Goal: Task Accomplishment & Management: Manage account settings

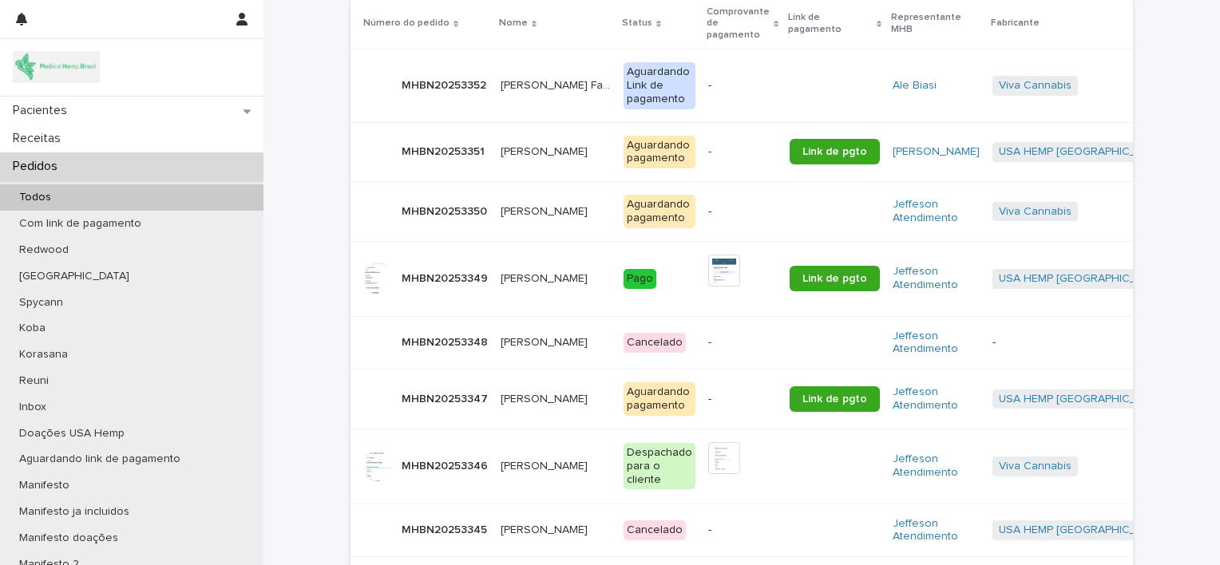
scroll to position [295, 0]
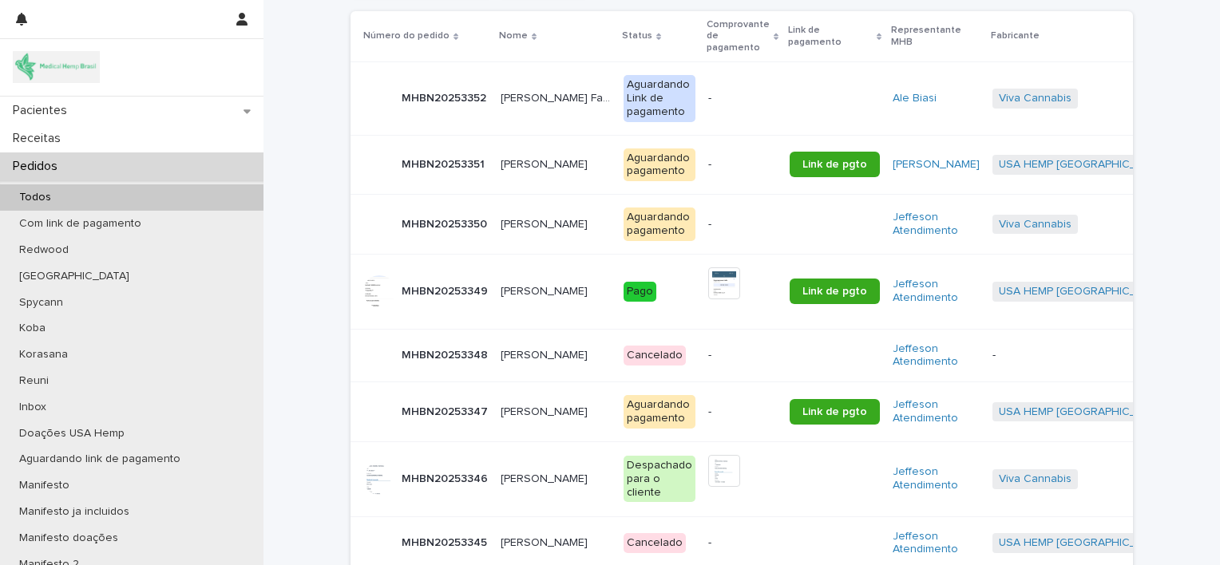
click at [532, 226] on p "[PERSON_NAME]" at bounding box center [546, 223] width 90 height 17
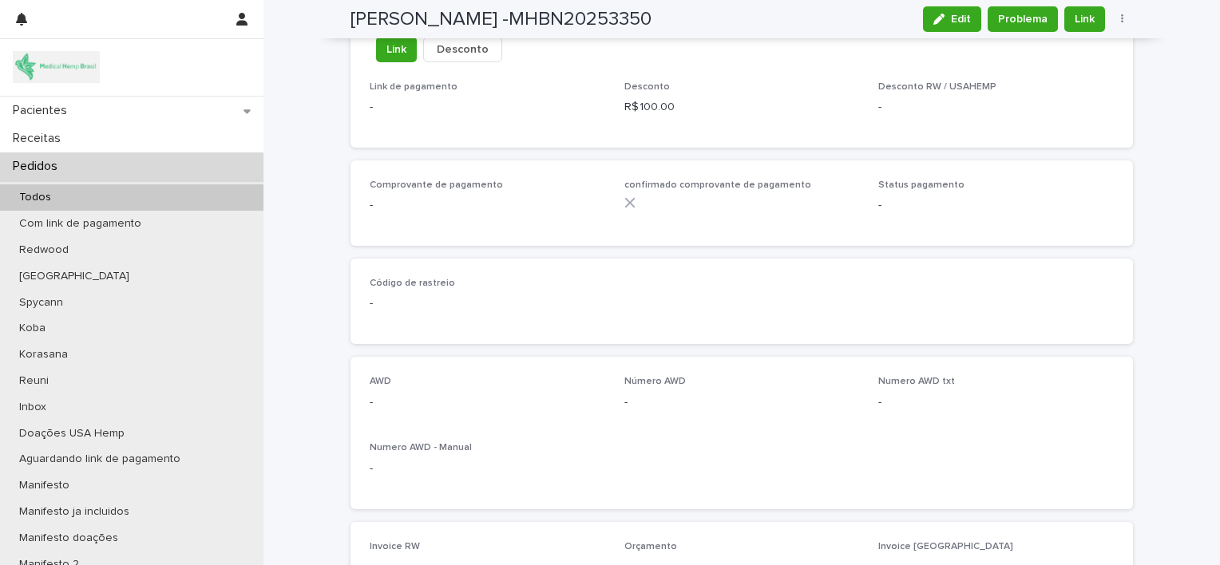
scroll to position [1047, 0]
click at [933, 19] on icon "button" at bounding box center [938, 19] width 11 height 11
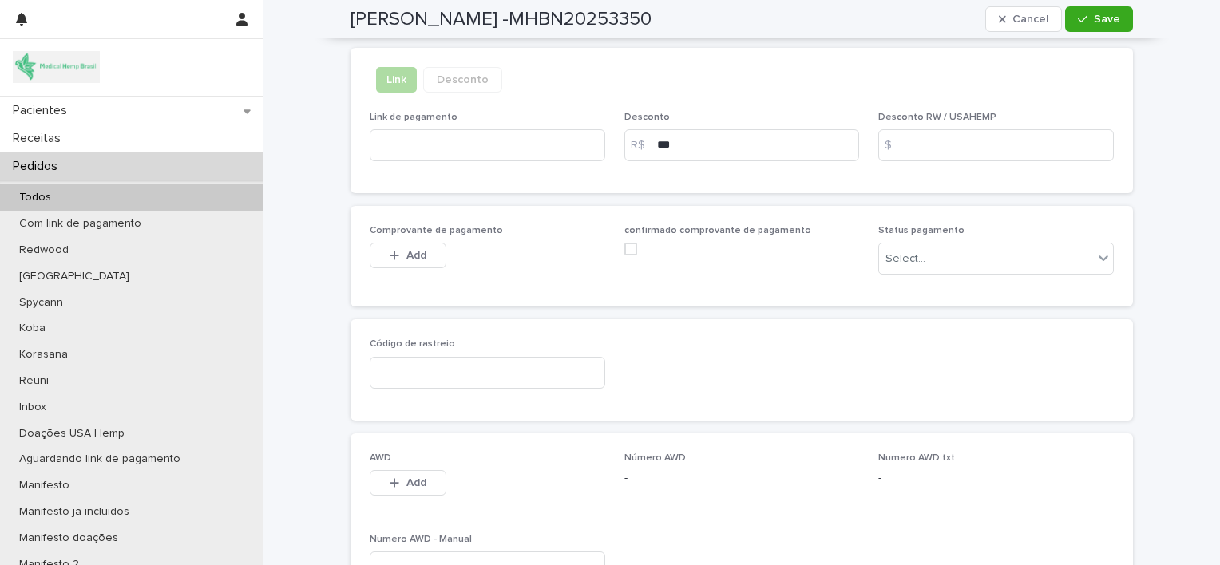
scroll to position [1155, 0]
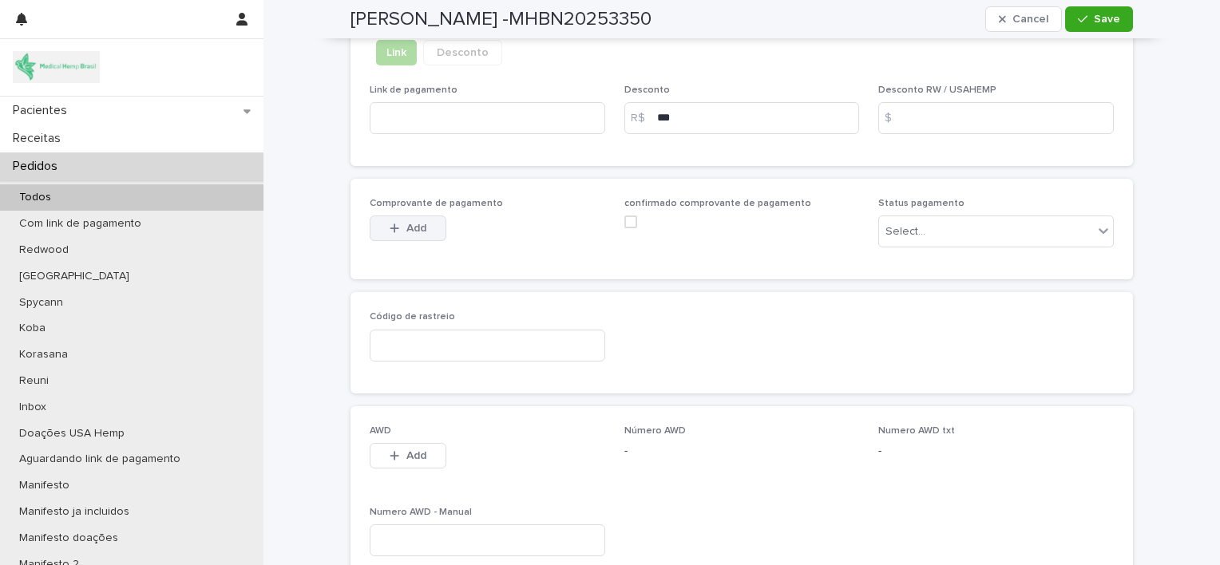
click at [399, 240] on button "Add" at bounding box center [408, 229] width 77 height 26
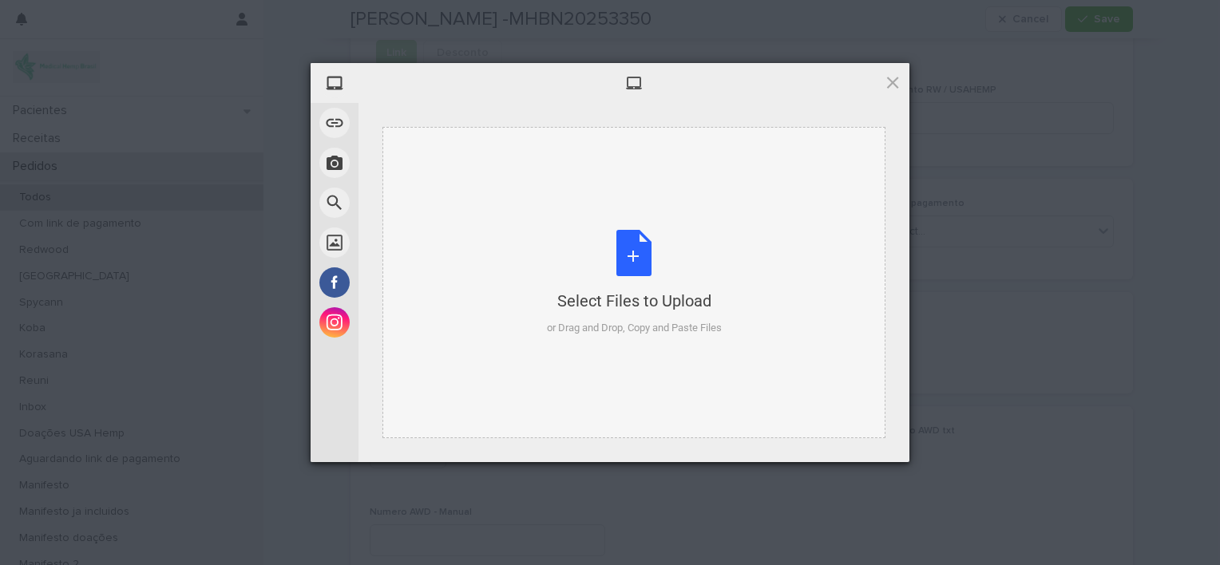
click at [623, 258] on div "Select Files to Upload or Drag and Drop, Copy and Paste Files" at bounding box center [634, 283] width 175 height 106
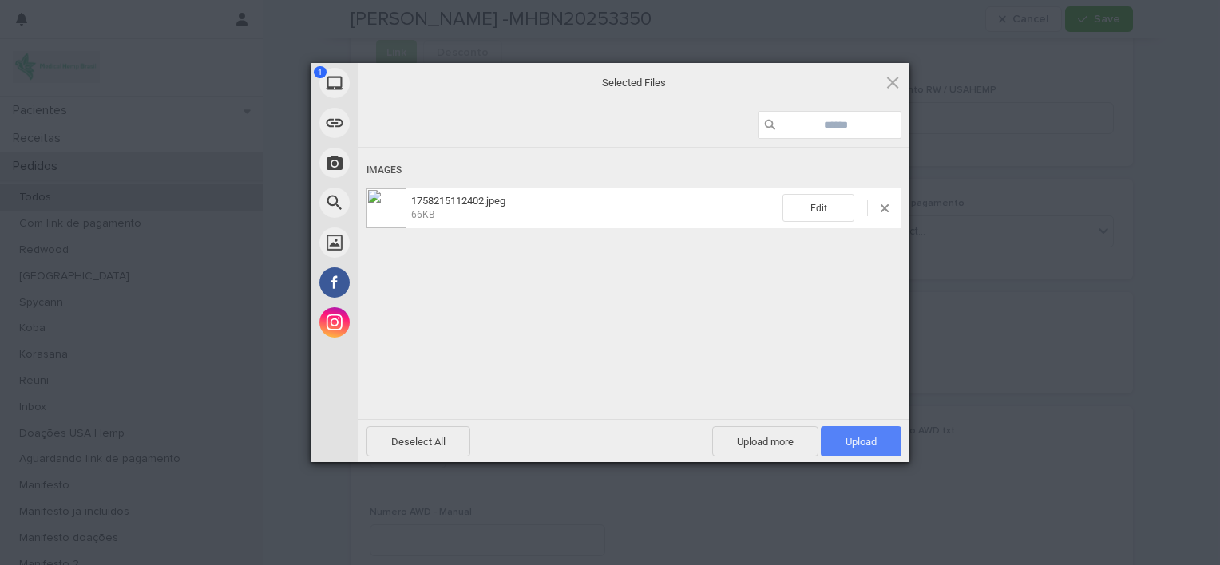
click at [879, 441] on span "Upload 1" at bounding box center [861, 441] width 81 height 30
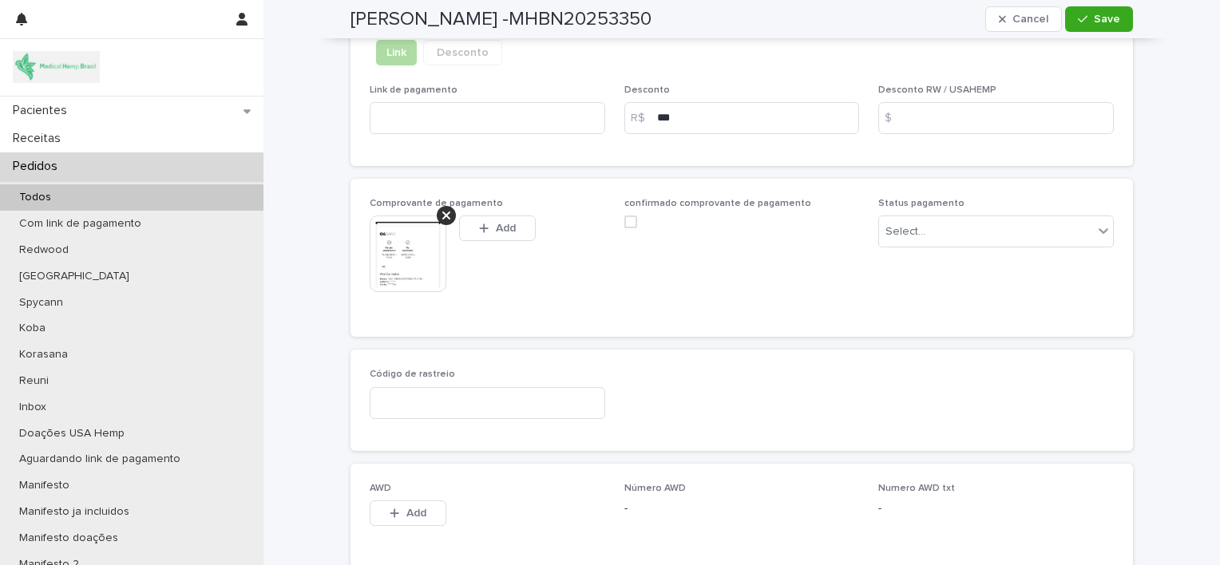
scroll to position [1184, 0]
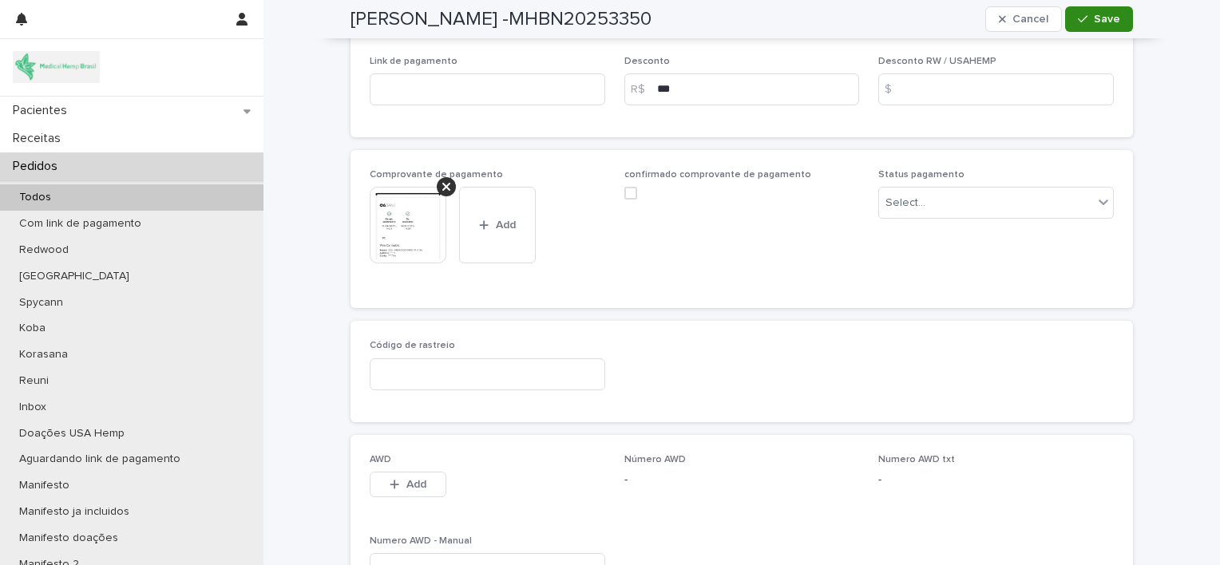
click at [1111, 19] on span "Save" at bounding box center [1107, 19] width 26 height 11
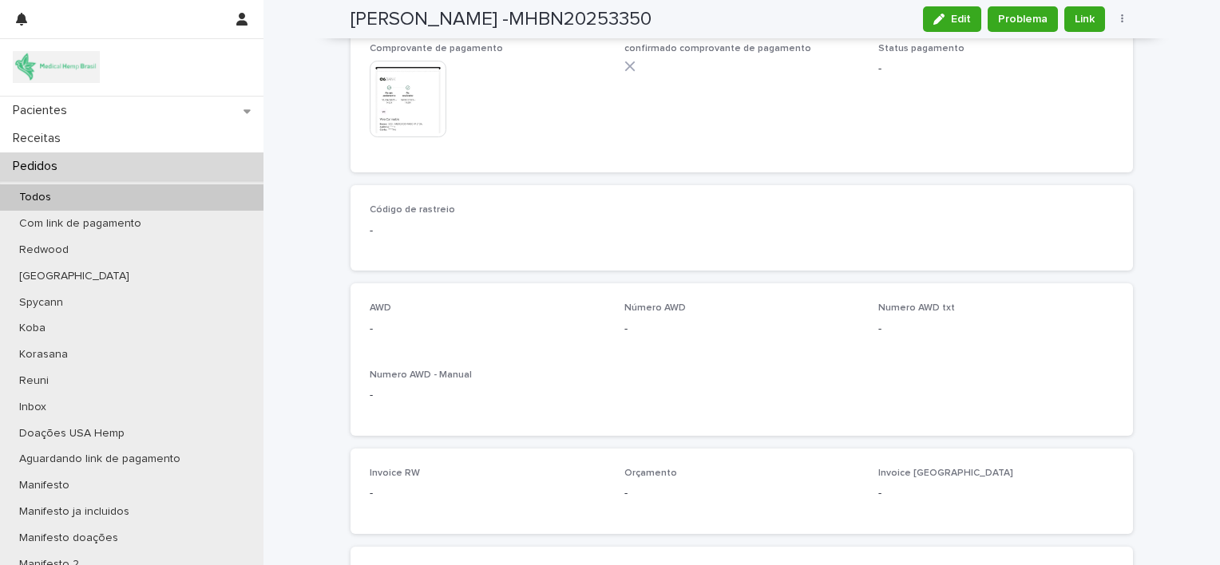
scroll to position [1079, 0]
